Goal: Information Seeking & Learning: Learn about a topic

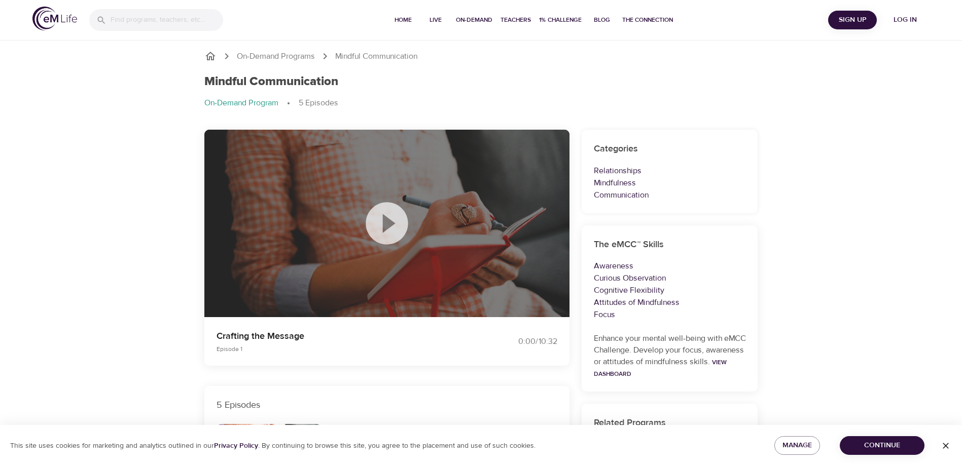
click at [401, 227] on icon at bounding box center [387, 223] width 42 height 42
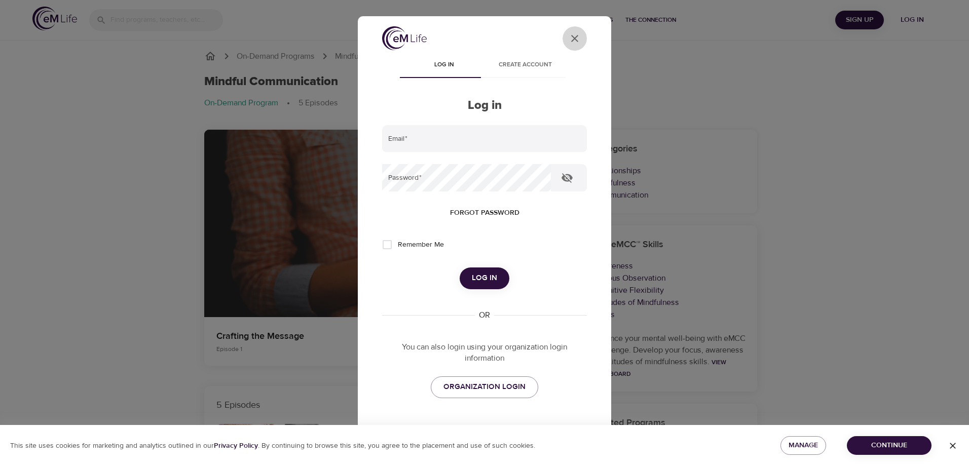
click at [571, 38] on icon "close" at bounding box center [574, 38] width 7 height 7
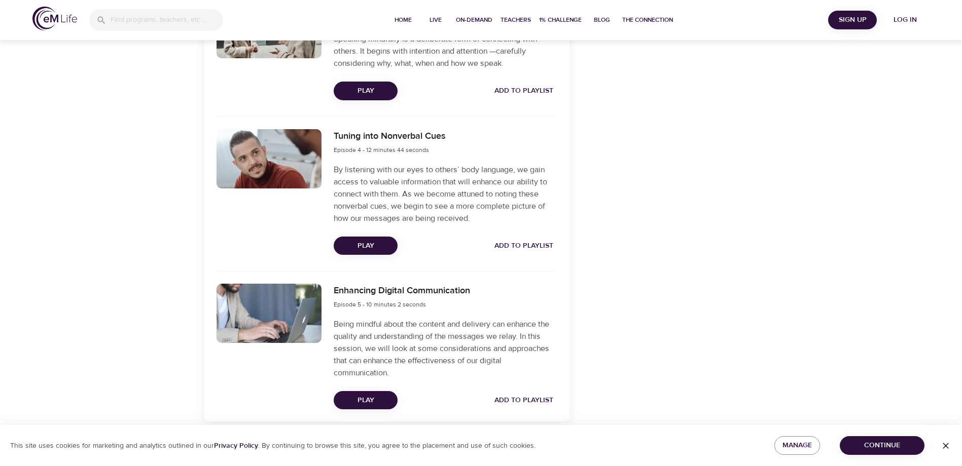
scroll to position [741, 0]
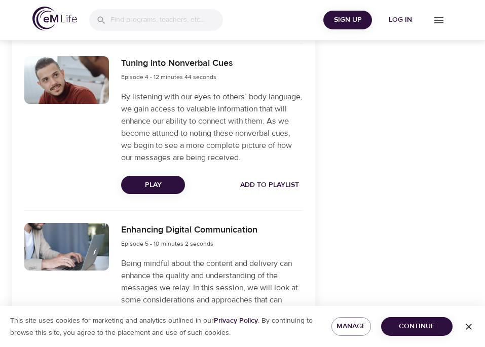
scroll to position [890, 0]
